Goal: Transaction & Acquisition: Purchase product/service

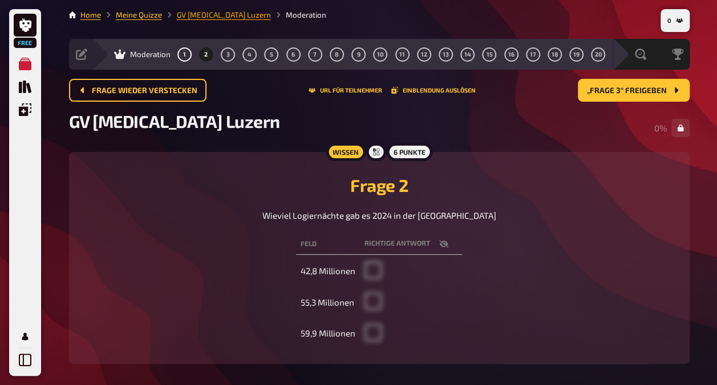
click at [188, 13] on link "GV [MEDICAL_DATA] Luzern" at bounding box center [224, 14] width 94 height 9
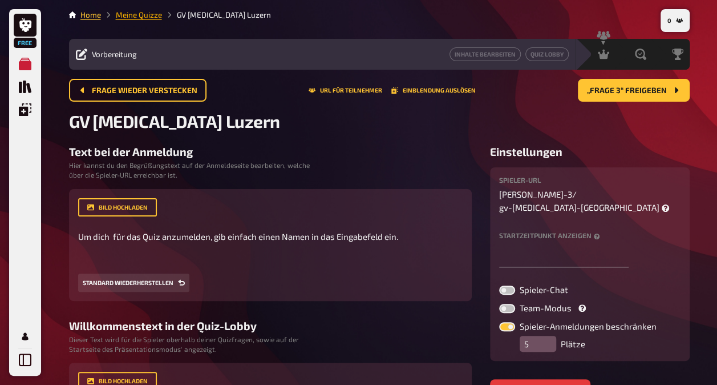
click at [134, 16] on link "Meine Quizze" at bounding box center [139, 14] width 46 height 9
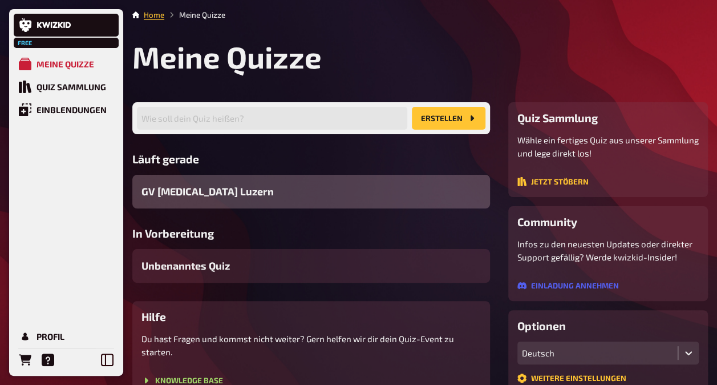
click at [172, 195] on span "GV Gastro Luzern" at bounding box center [208, 191] width 132 height 15
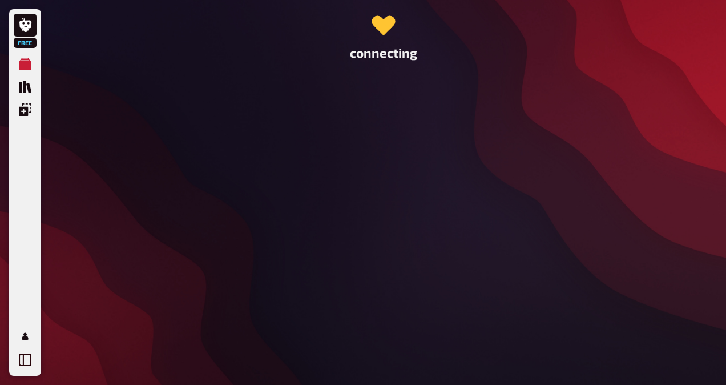
click at [172, 195] on div "connecting" at bounding box center [383, 192] width 639 height 385
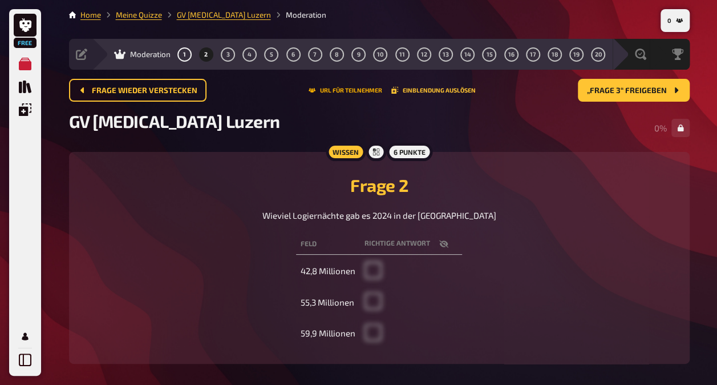
drag, startPoint x: 172, startPoint y: 195, endPoint x: 338, endPoint y: 89, distance: 196.8
click at [338, 89] on button "URL für Teilnehmer" at bounding box center [346, 90] width 74 height 7
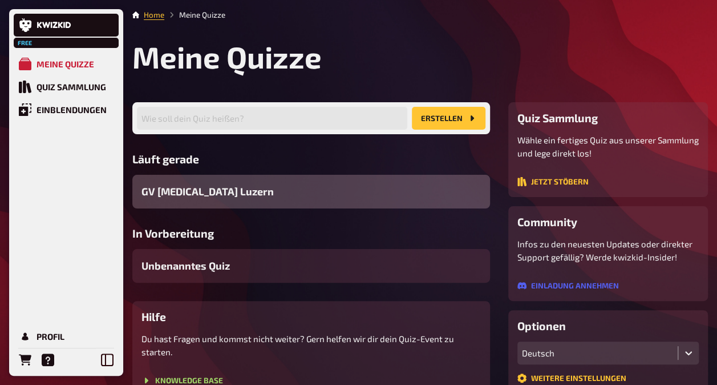
click at [215, 197] on span "GV [MEDICAL_DATA] Luzern" at bounding box center [208, 191] width 132 height 15
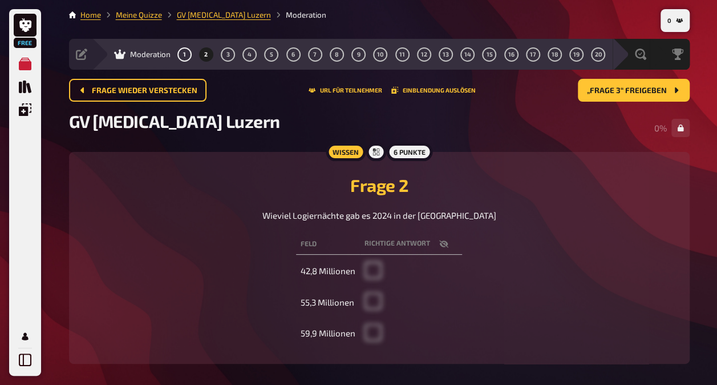
click at [148, 51] on span "Moderation" at bounding box center [150, 54] width 41 height 9
click at [182, 51] on button "1" at bounding box center [184, 54] width 18 height 18
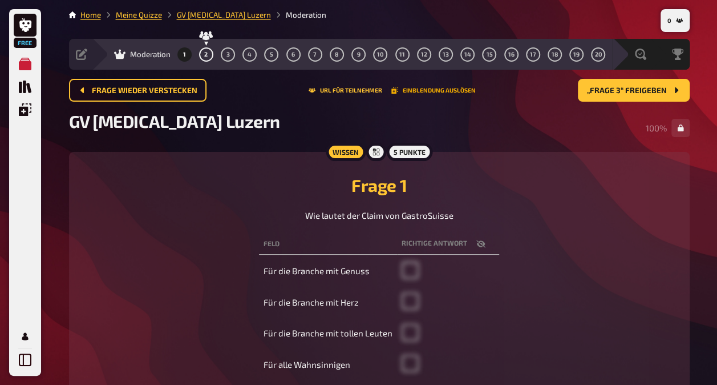
click at [428, 91] on button "Einblendung auslösen" at bounding box center [434, 90] width 84 height 7
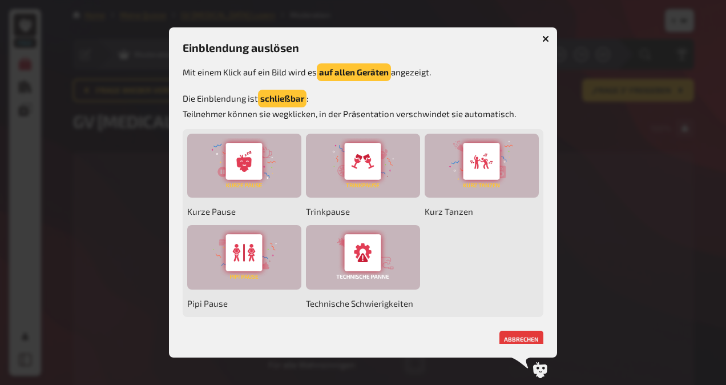
click at [548, 39] on icon "button" at bounding box center [545, 38] width 7 height 7
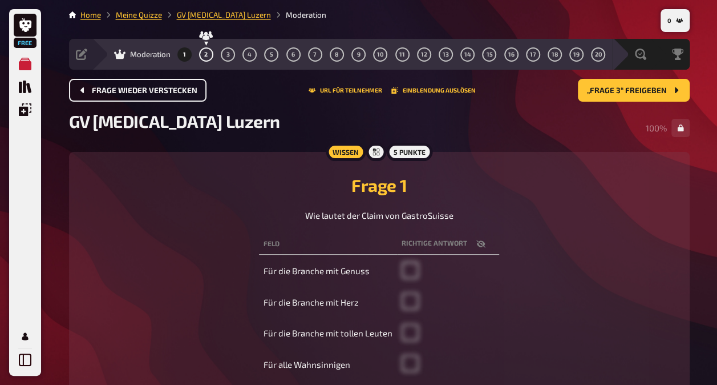
click at [153, 94] on span "Frage wieder verstecken" at bounding box center [145, 91] width 106 height 8
click at [135, 89] on span "Quiz abbrechen" at bounding box center [124, 91] width 64 height 8
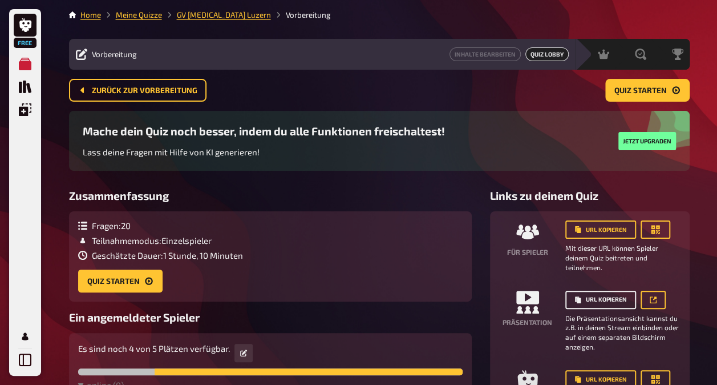
click at [593, 298] on button "URL kopieren" at bounding box center [601, 300] width 71 height 18
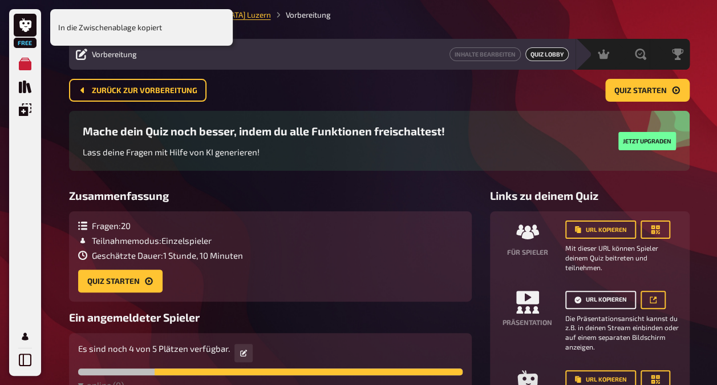
click at [593, 298] on button "URL kopieren" at bounding box center [601, 300] width 71 height 18
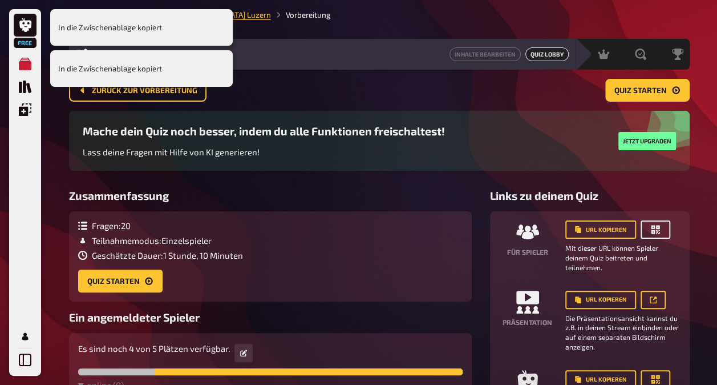
click at [652, 228] on icon "button" at bounding box center [655, 229] width 9 height 9
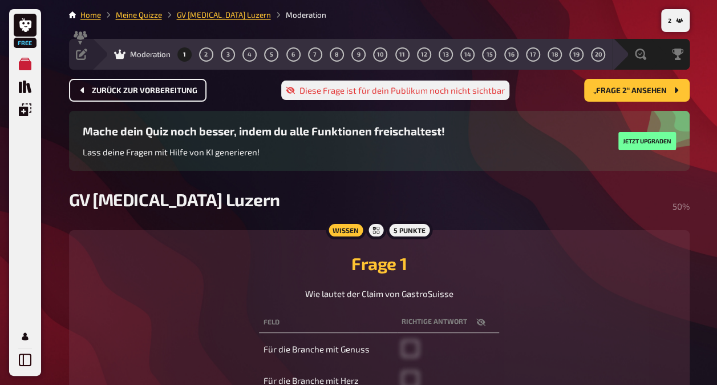
click at [136, 91] on span "Zurück zur Vorbereitung" at bounding box center [145, 91] width 106 height 8
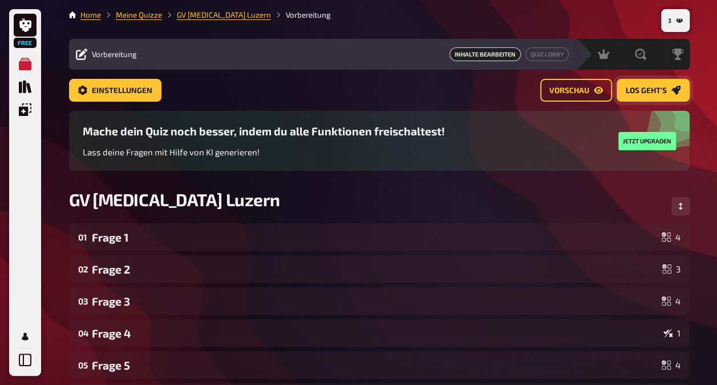
click at [629, 90] on span "Los geht's" at bounding box center [646, 91] width 41 height 8
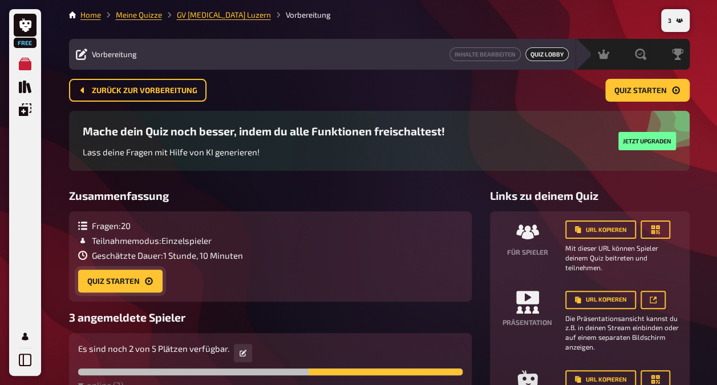
click at [123, 282] on button "Quiz starten" at bounding box center [120, 280] width 84 height 23
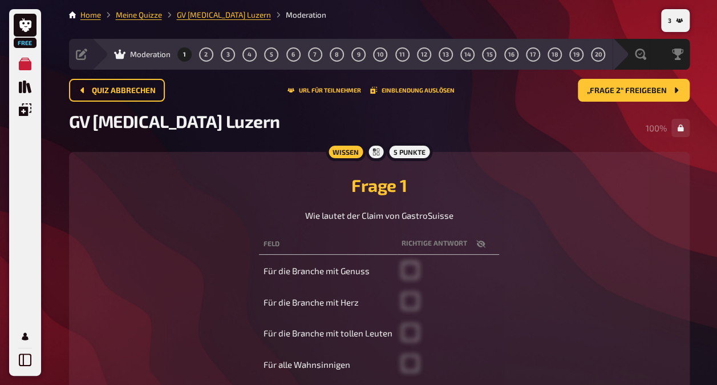
scroll to position [57, 0]
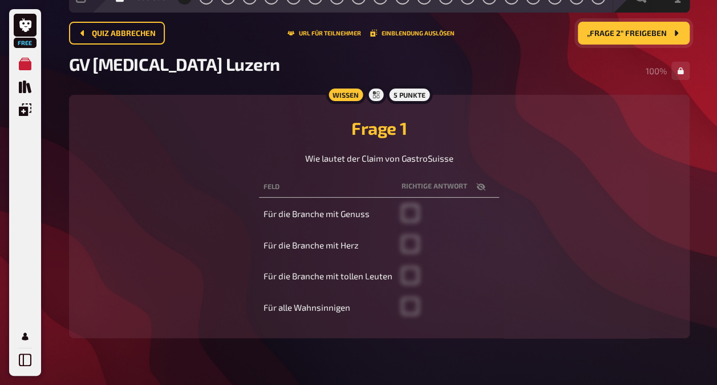
click at [630, 31] on span "„Frage 2“ freigeben" at bounding box center [627, 34] width 80 height 8
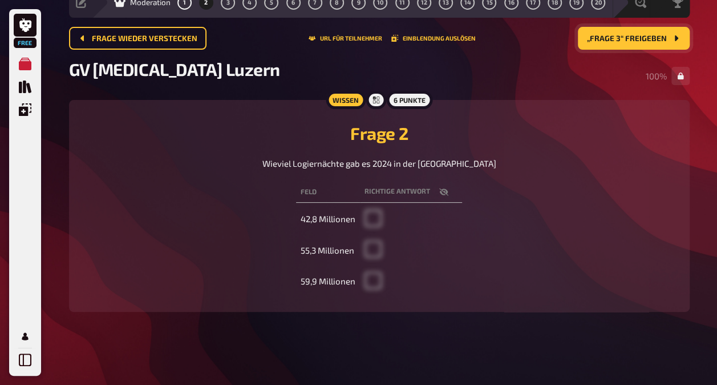
click at [630, 35] on span "„Frage 3“ freigeben" at bounding box center [627, 39] width 80 height 8
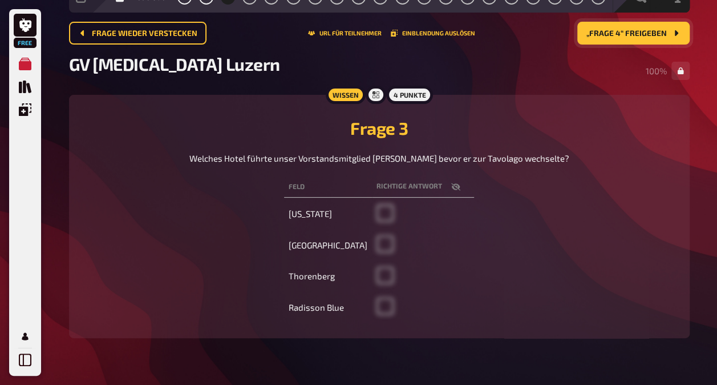
click at [630, 31] on span "„Frage 4“ freigeben" at bounding box center [627, 34] width 80 height 8
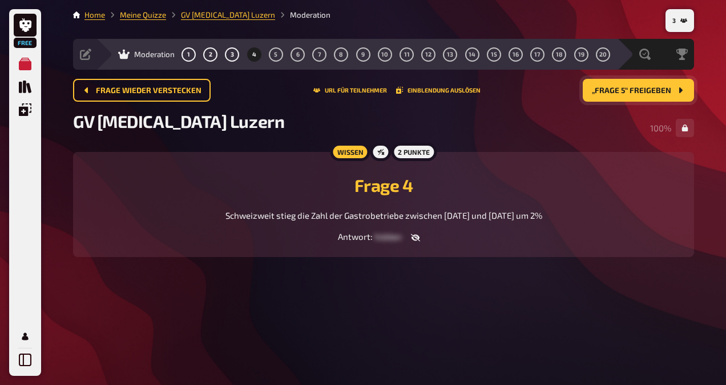
click at [414, 242] on icon "button" at bounding box center [415, 237] width 9 height 9
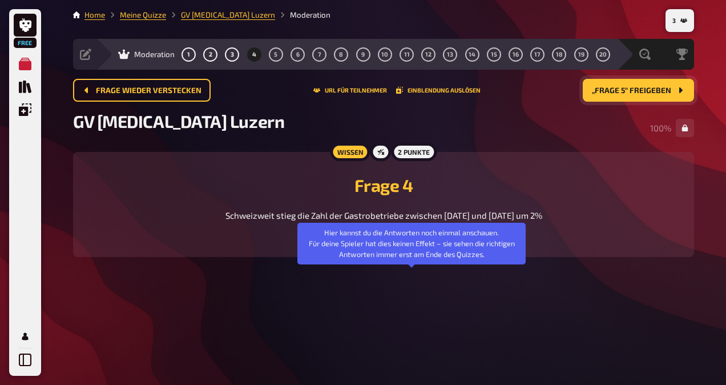
click at [414, 241] on icon "button" at bounding box center [412, 237] width 9 height 7
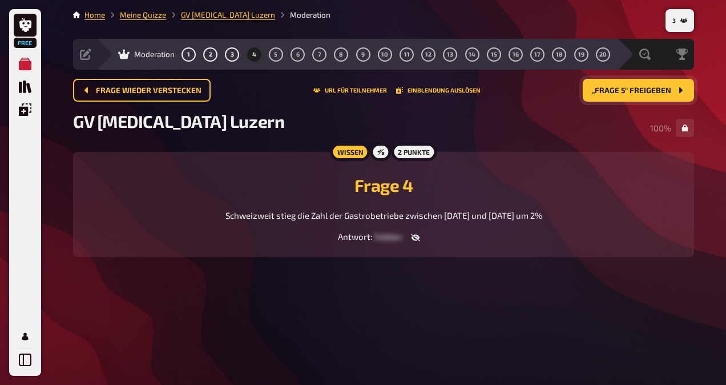
click at [620, 92] on span "„Frage 5“ freigeben" at bounding box center [631, 91] width 79 height 8
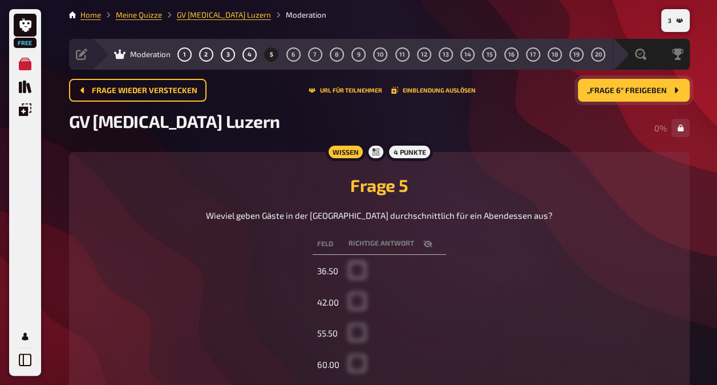
scroll to position [57, 0]
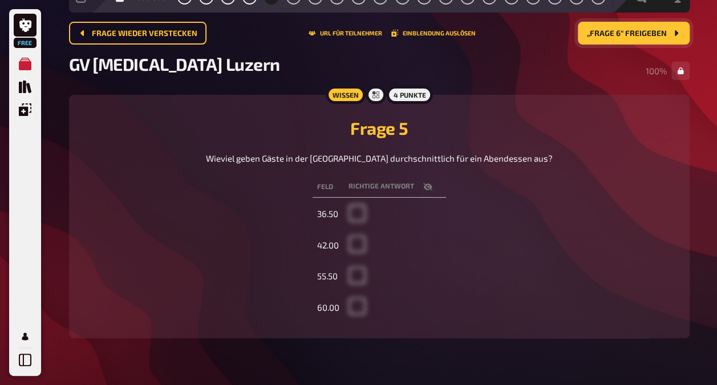
click at [623, 30] on span "„Frage 6“ freigeben" at bounding box center [627, 34] width 80 height 8
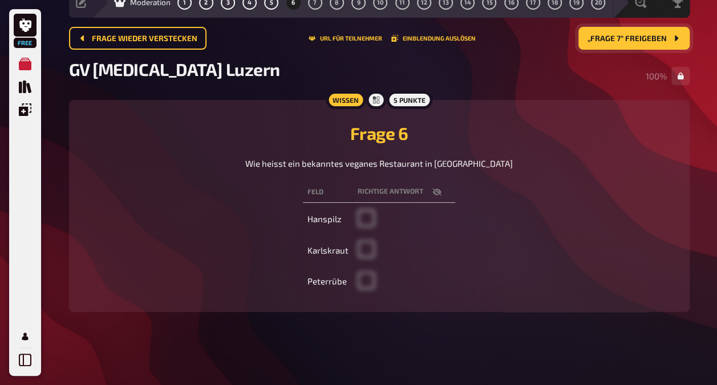
click at [623, 35] on span "„Frage 7“ freigeben" at bounding box center [627, 39] width 79 height 8
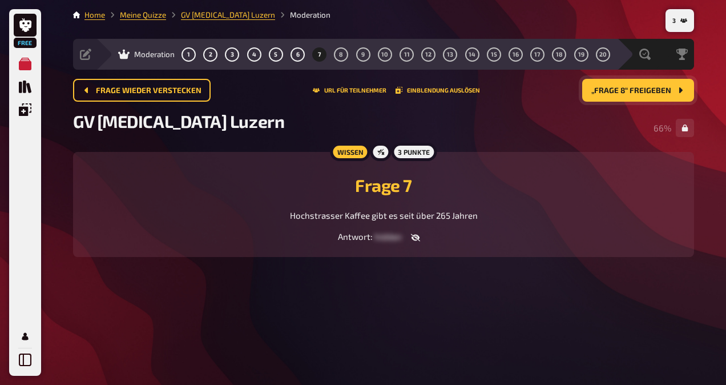
click at [628, 91] on span "„Frage 8“ freigeben" at bounding box center [631, 91] width 80 height 8
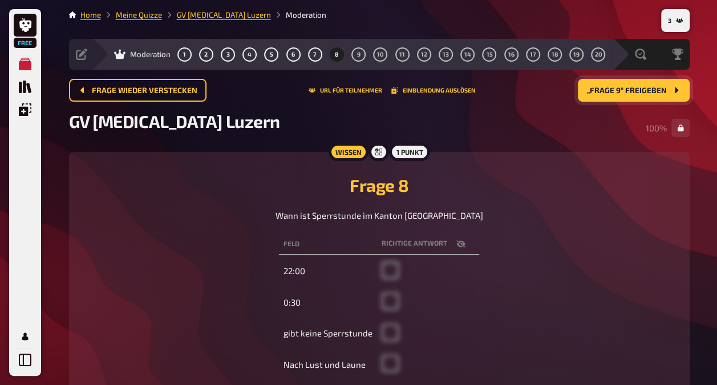
click at [628, 91] on span "„Frage 9“ freigeben" at bounding box center [627, 91] width 80 height 8
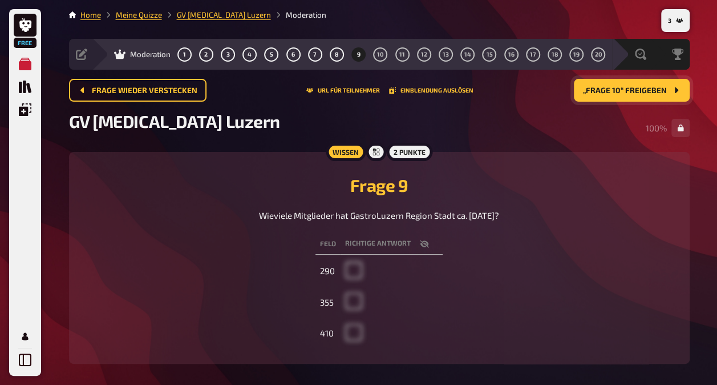
click at [628, 91] on span "„Frage 10“ freigeben" at bounding box center [625, 91] width 84 height 8
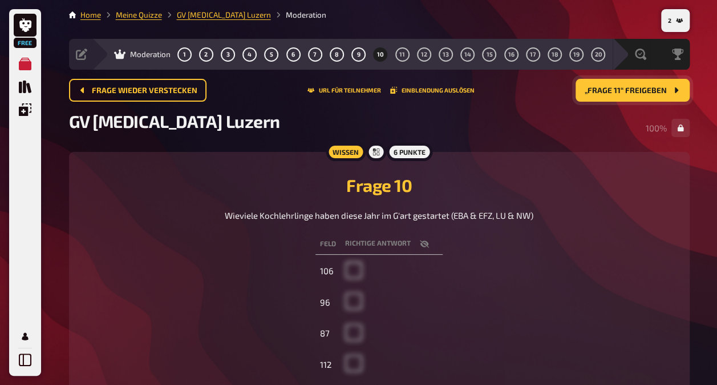
click at [611, 87] on span "„Frage 11“ freigeben" at bounding box center [626, 91] width 82 height 8
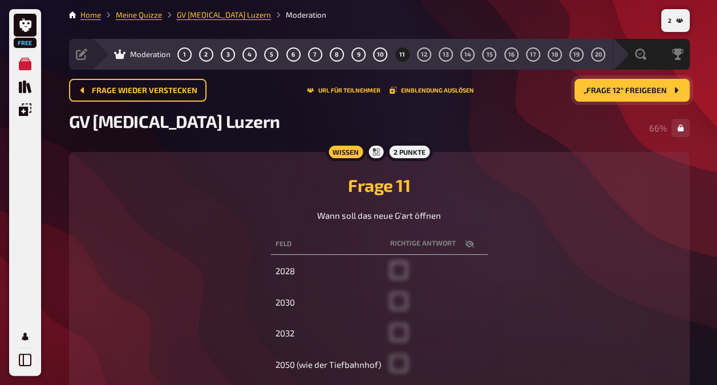
click at [616, 91] on span "„Frage 12“ freigeben" at bounding box center [625, 91] width 83 height 8
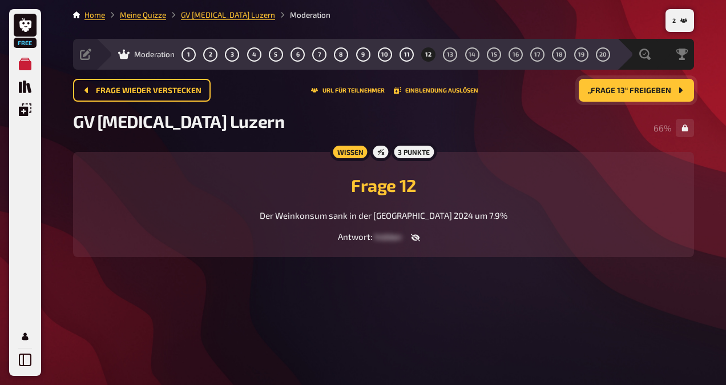
click at [616, 91] on span "„Frage 13“ freigeben" at bounding box center [629, 91] width 83 height 8
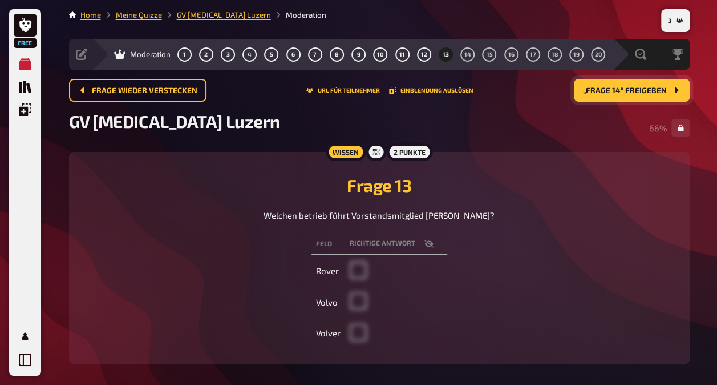
click at [616, 91] on span "„Frage 14“ freigeben" at bounding box center [625, 91] width 84 height 8
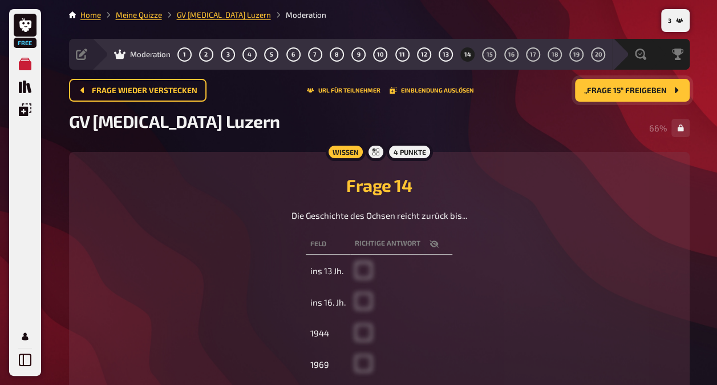
click at [616, 91] on span "„Frage 15“ freigeben" at bounding box center [625, 91] width 83 height 8
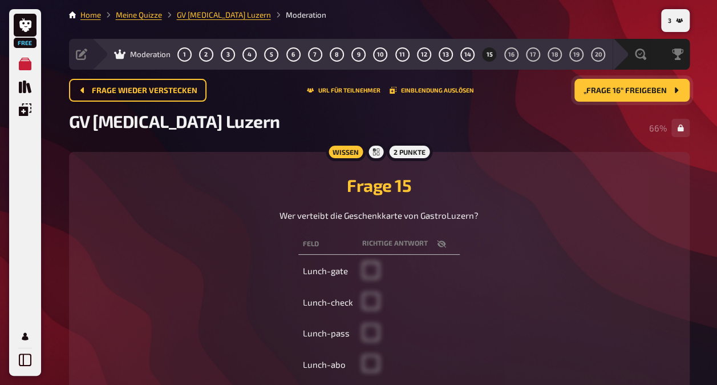
click at [632, 97] on button "„Frage 16“ freigeben" at bounding box center [632, 90] width 115 height 23
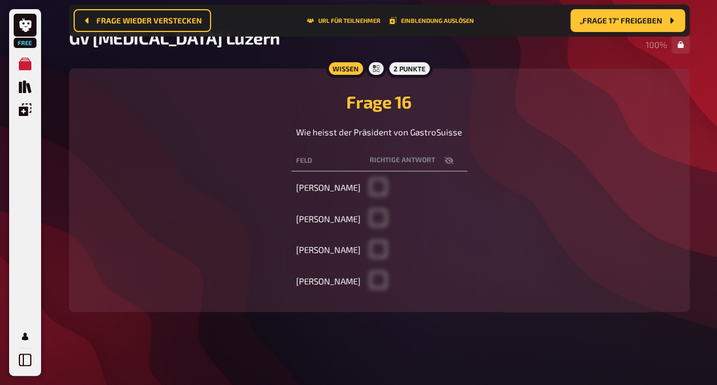
scroll to position [130, 0]
click at [451, 161] on icon "button" at bounding box center [448, 159] width 9 height 7
click at [448, 162] on icon "button" at bounding box center [449, 160] width 9 height 7
checkbox input "false"
click at [603, 18] on span "„Frage 17“ freigeben" at bounding box center [621, 21] width 83 height 8
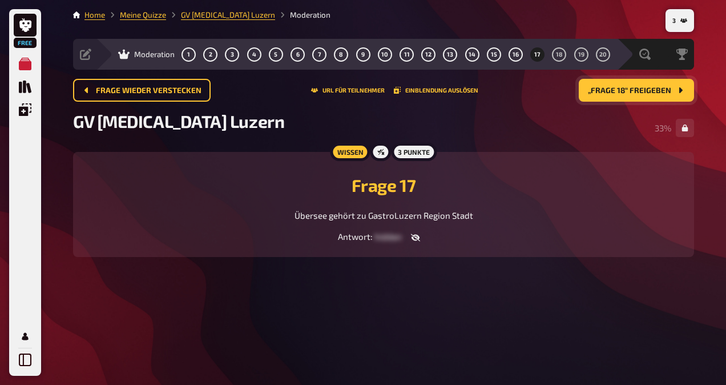
click at [626, 95] on button "„Frage 18“ freigeben" at bounding box center [636, 90] width 115 height 23
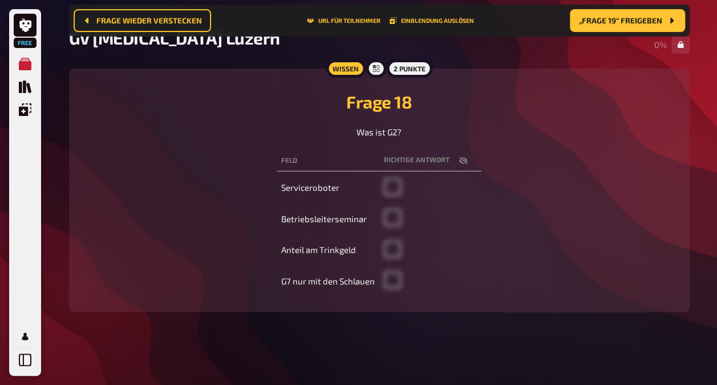
scroll to position [130, 0]
click at [628, 22] on span "„Frage 19“ freigeben" at bounding box center [620, 21] width 83 height 8
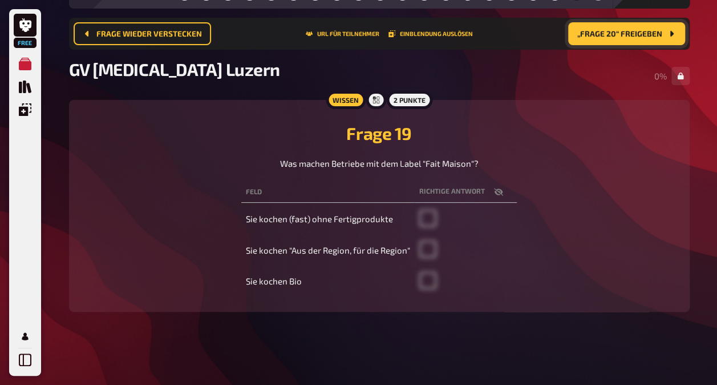
scroll to position [99, 0]
click at [600, 30] on span "„Frage 20“ freigeben" at bounding box center [620, 34] width 85 height 8
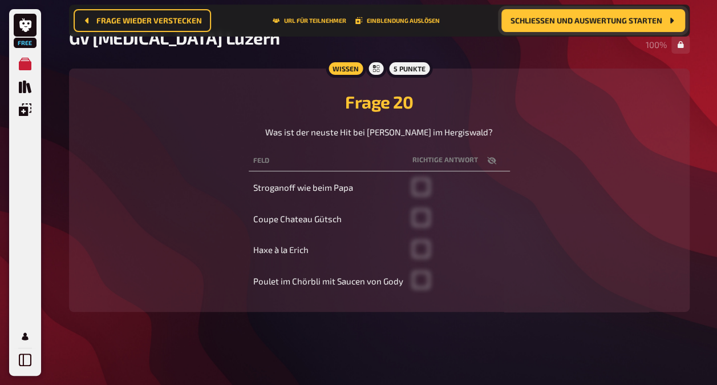
click at [580, 17] on span "Schließen und Auswertung starten" at bounding box center [587, 21] width 152 height 8
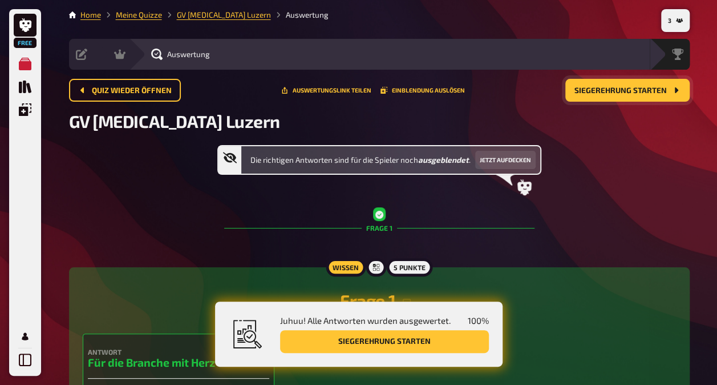
click at [624, 87] on span "Siegerehrung starten" at bounding box center [621, 91] width 92 height 8
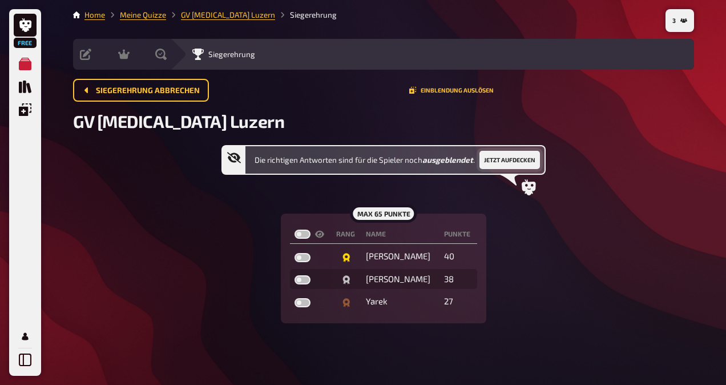
click at [503, 162] on button "Jetzt aufdecken" at bounding box center [509, 160] width 61 height 18
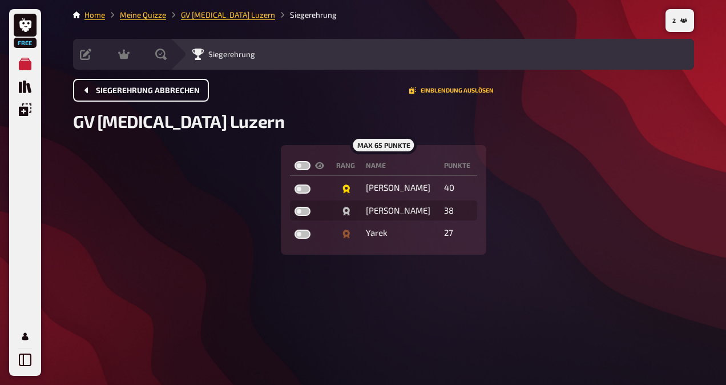
click at [149, 91] on span "Siegerehrung abbrechen" at bounding box center [148, 91] width 104 height 8
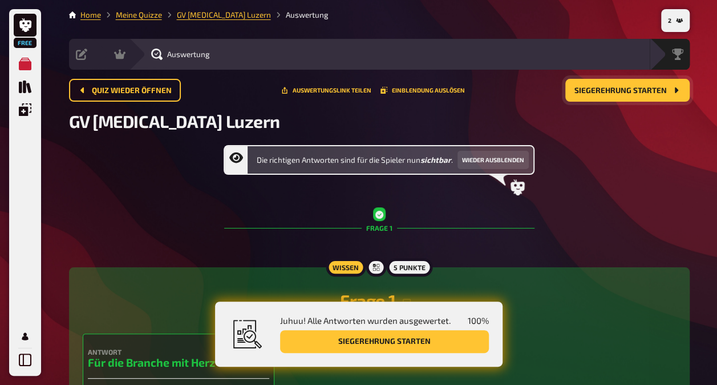
click at [628, 88] on span "Siegerehrung starten" at bounding box center [621, 91] width 92 height 8
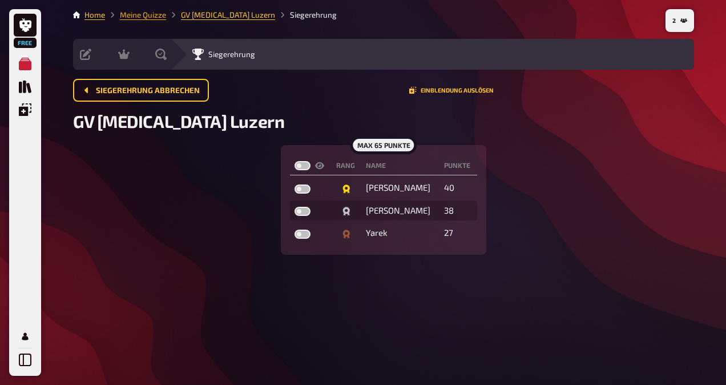
click at [150, 19] on link "Meine Quizze" at bounding box center [143, 14] width 46 height 9
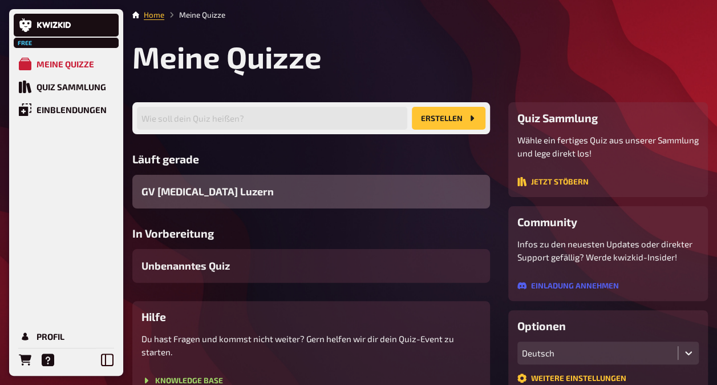
click at [191, 203] on div "GV [MEDICAL_DATA] Luzern" at bounding box center [311, 192] width 358 height 34
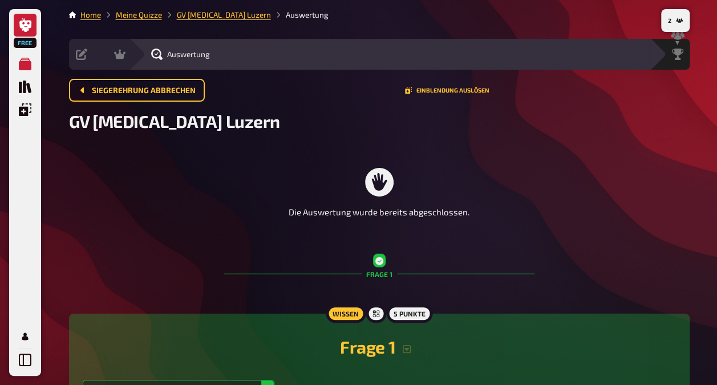
click at [25, 34] on link at bounding box center [25, 25] width 23 height 23
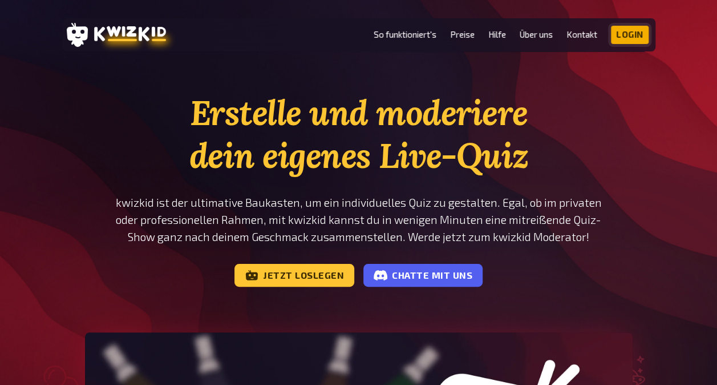
click at [631, 38] on link "Login" at bounding box center [630, 35] width 38 height 18
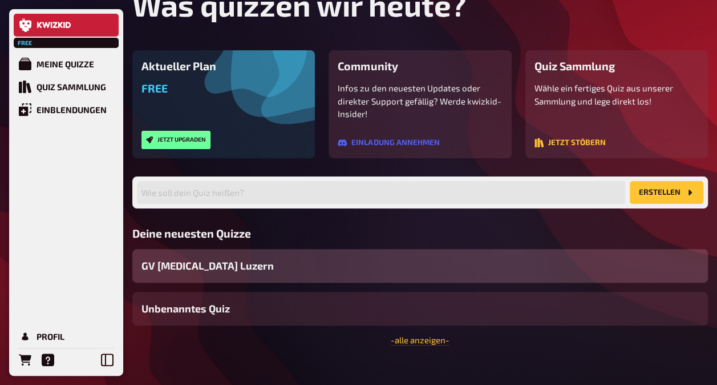
scroll to position [74, 0]
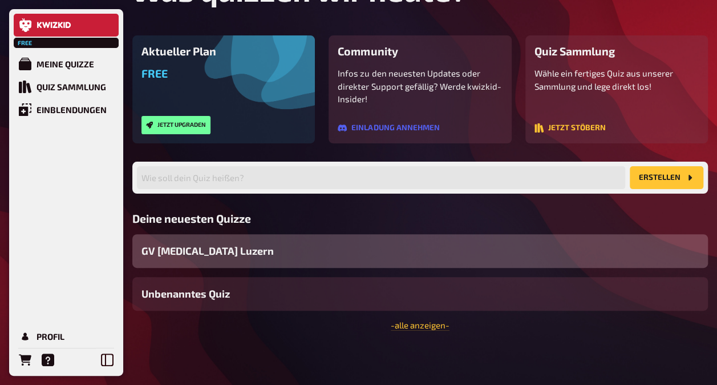
click at [181, 243] on span "GV [MEDICAL_DATA] Luzern" at bounding box center [208, 250] width 132 height 15
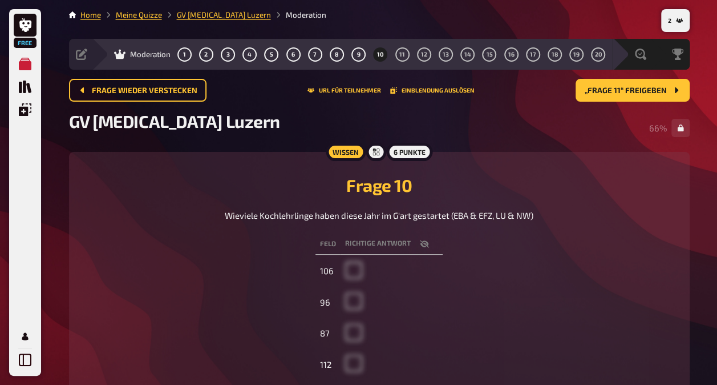
click at [285, 15] on li "Moderation" at bounding box center [298, 14] width 55 height 11
click at [136, 55] on span "Moderation" at bounding box center [150, 54] width 41 height 9
click at [184, 15] on link "GV Gastro Luzern" at bounding box center [224, 14] width 94 height 9
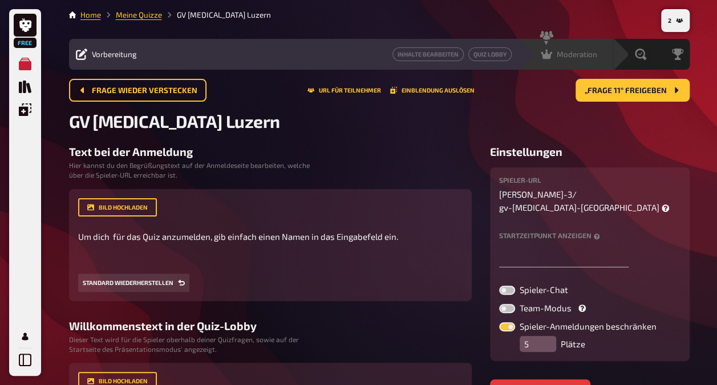
click at [582, 58] on span "Moderation" at bounding box center [577, 54] width 41 height 9
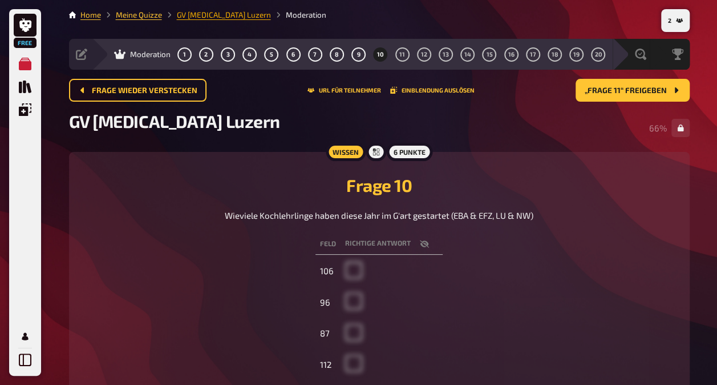
click at [199, 18] on link "GV Gastro Luzern" at bounding box center [224, 14] width 94 height 9
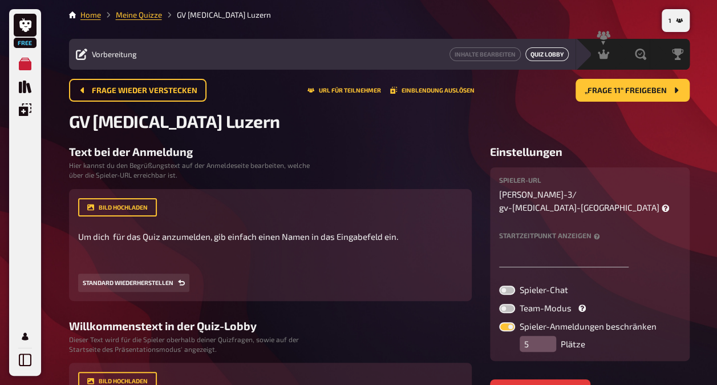
click at [550, 56] on button "Quiz Lobby" at bounding box center [547, 54] width 43 height 14
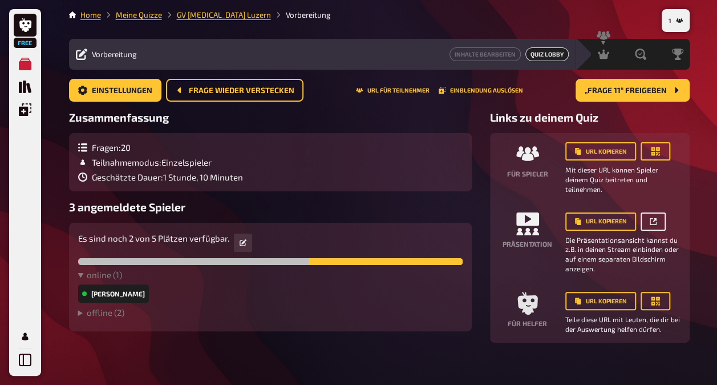
click at [650, 223] on icon "button" at bounding box center [653, 221] width 7 height 7
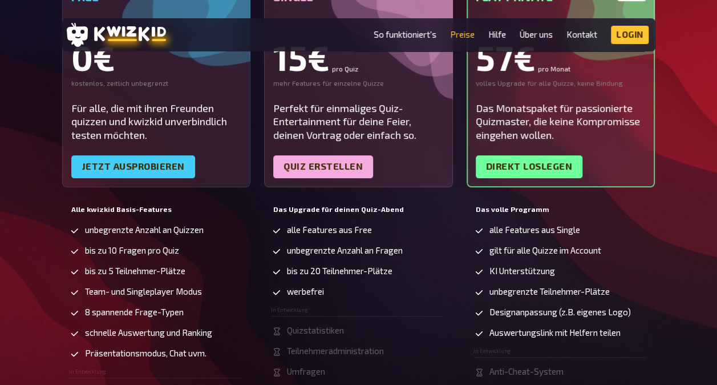
scroll to position [228, 0]
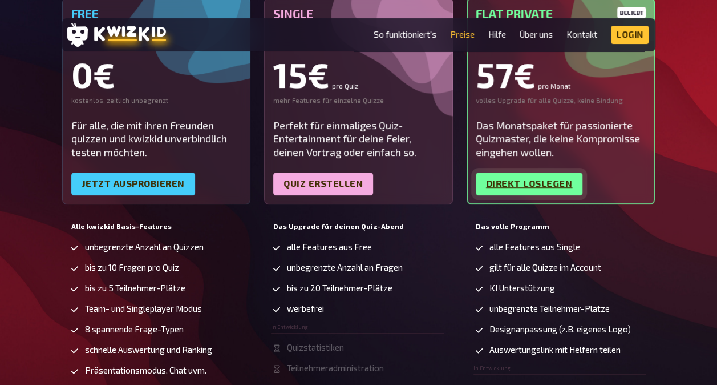
click at [537, 178] on link "Direkt loslegen" at bounding box center [529, 183] width 107 height 23
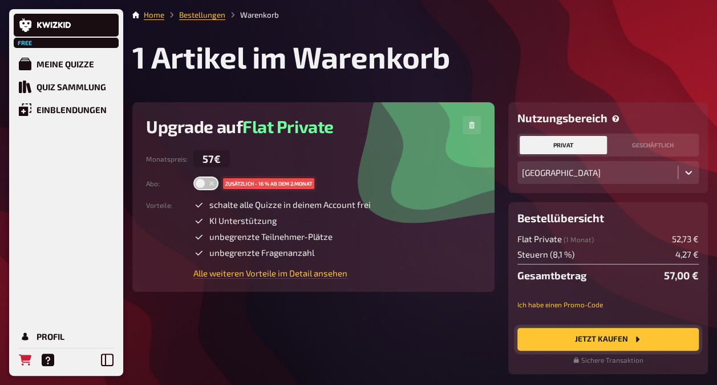
click at [588, 341] on button "Jetzt Kaufen" at bounding box center [609, 339] width 182 height 23
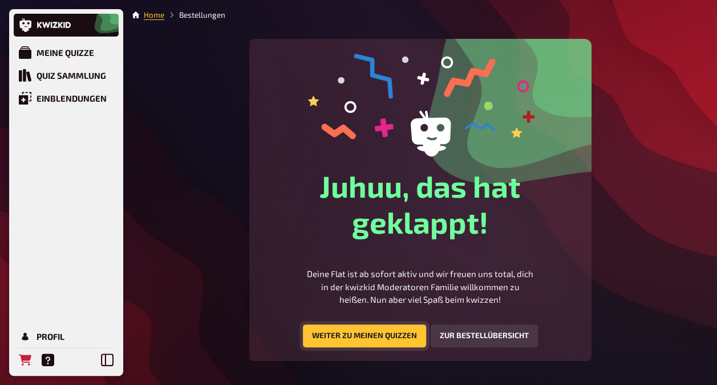
click at [352, 331] on button "Weiter zu meinen Quizzen" at bounding box center [364, 335] width 123 height 23
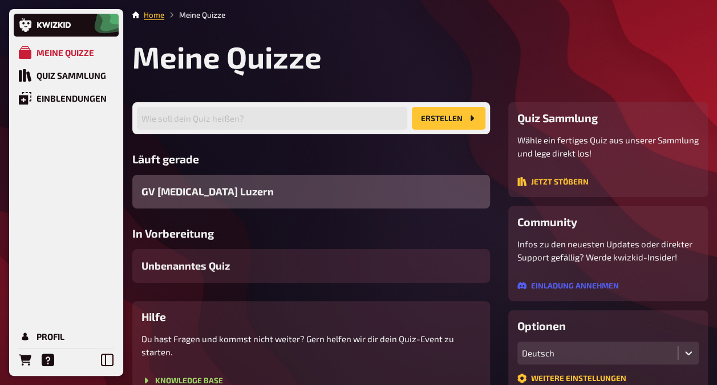
click at [205, 193] on span "GV [MEDICAL_DATA] Luzern" at bounding box center [208, 191] width 132 height 15
